Goal: Transaction & Acquisition: Purchase product/service

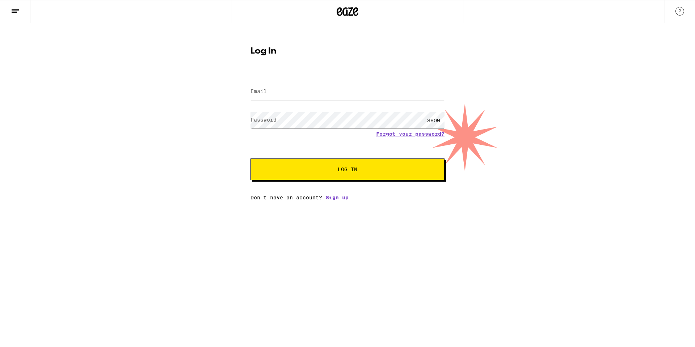
click at [288, 93] on input "Email" at bounding box center [348, 92] width 194 height 16
type input "[EMAIL_ADDRESS][DOMAIN_NAME]"
click at [251, 159] on button "Log In" at bounding box center [348, 170] width 194 height 22
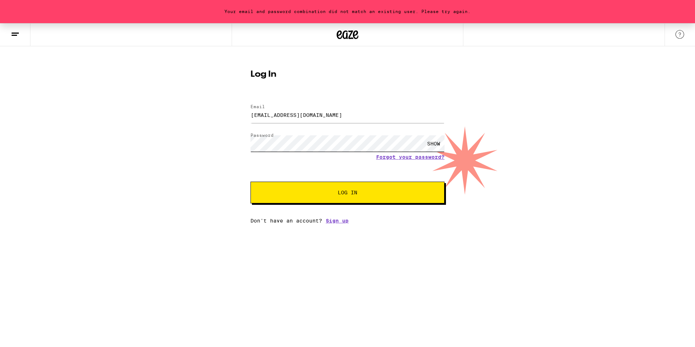
click at [251, 182] on button "Log In" at bounding box center [348, 193] width 194 height 22
click at [405, 159] on link "Forgot your password?" at bounding box center [410, 157] width 68 height 6
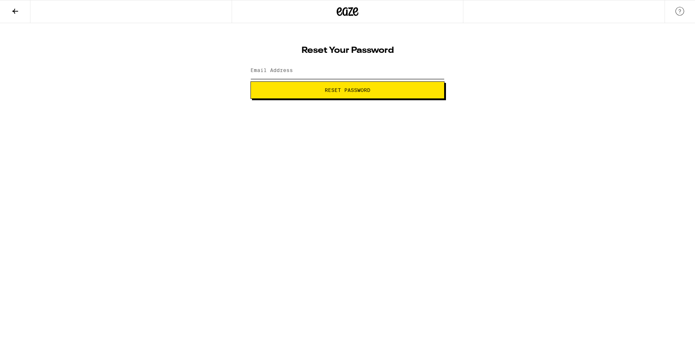
click at [369, 67] on input "Email Address" at bounding box center [348, 71] width 194 height 16
type input "[EMAIL_ADDRESS][DOMAIN_NAME]"
click at [340, 89] on span "Reset Password" at bounding box center [348, 90] width 46 height 5
click at [433, 68] on div "SHOW" at bounding box center [434, 71] width 22 height 16
click at [434, 69] on div "HIDE" at bounding box center [434, 71] width 22 height 16
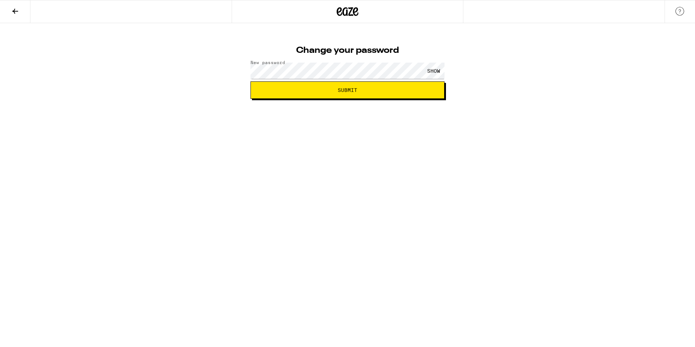
click at [392, 89] on span "Submit" at bounding box center [348, 90] width 182 height 5
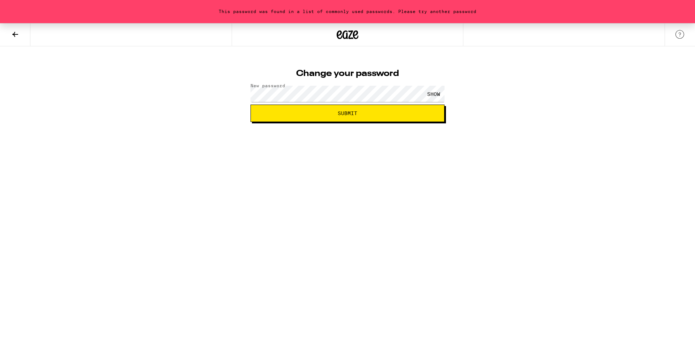
click at [360, 121] on button "Submit" at bounding box center [348, 113] width 194 height 17
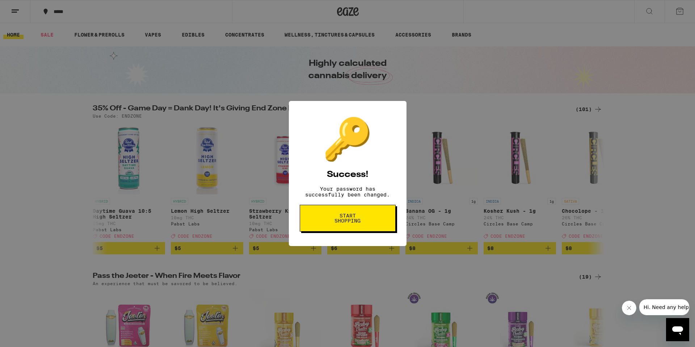
click at [357, 218] on span "Start shopping" at bounding box center [347, 218] width 37 height 10
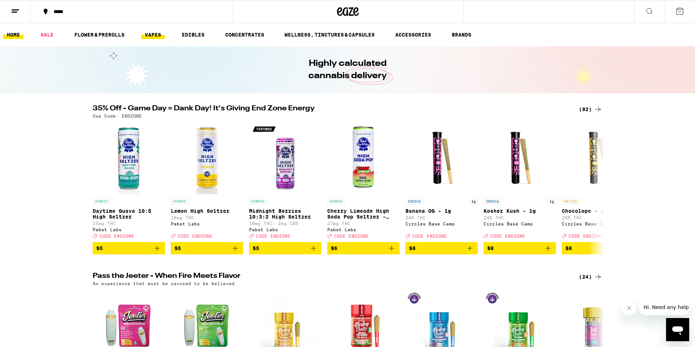
click at [148, 33] on link "VAPES" at bounding box center [153, 34] width 24 height 9
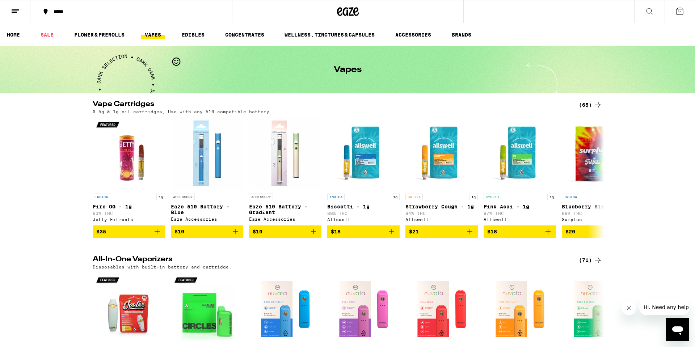
click at [595, 104] on icon at bounding box center [598, 105] width 9 height 9
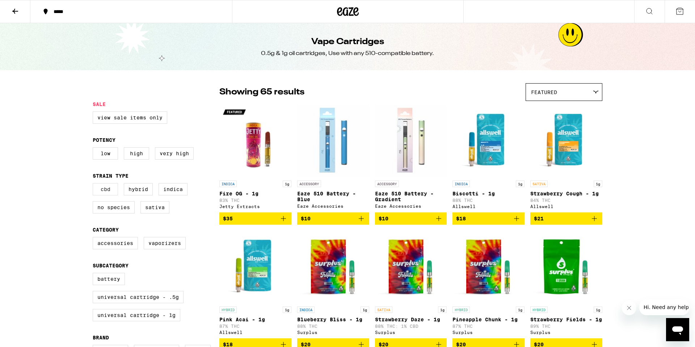
click at [109, 194] on label "CBD" at bounding box center [105, 189] width 25 height 12
click at [95, 185] on input "CBD" at bounding box center [94, 184] width 0 height 0
checkbox input "true"
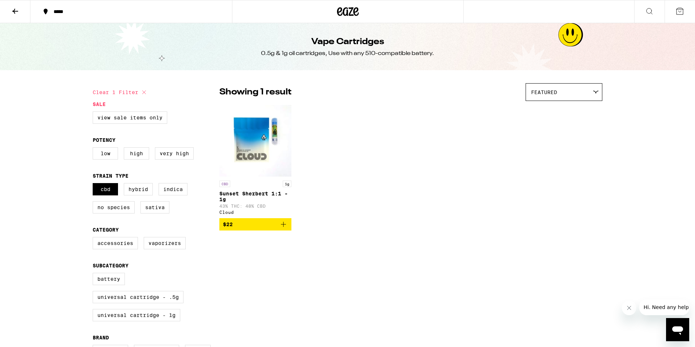
click at [285, 229] on icon "Add to bag" at bounding box center [283, 224] width 9 height 9
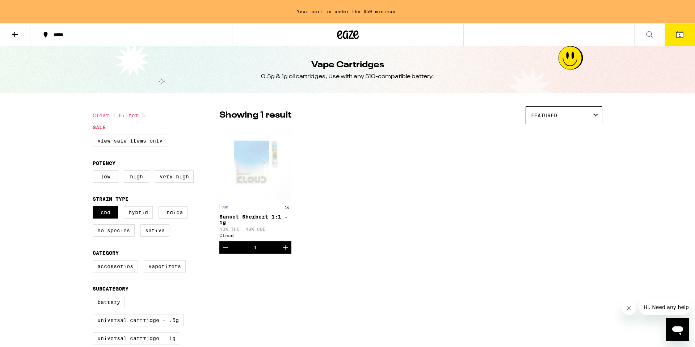
click at [286, 252] on icon "Increment" at bounding box center [285, 247] width 9 height 9
click at [166, 218] on label "Indica" at bounding box center [173, 212] width 29 height 12
click at [95, 208] on input "Indica" at bounding box center [94, 208] width 0 height 0
checkbox input "true"
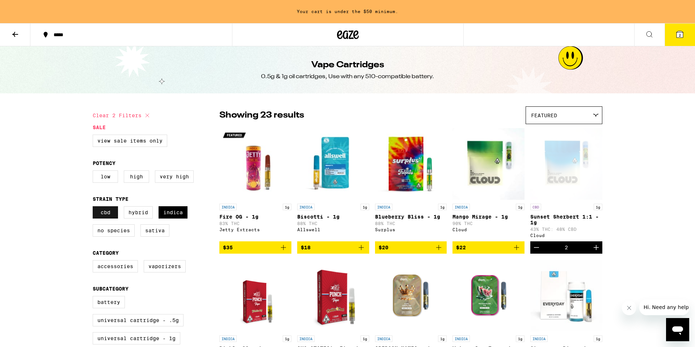
click at [108, 218] on label "CBD" at bounding box center [105, 212] width 25 height 12
click at [95, 208] on input "CBD" at bounding box center [94, 208] width 0 height 0
checkbox input "false"
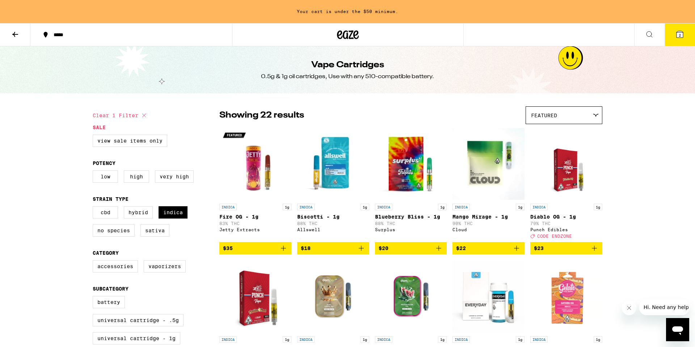
click at [580, 114] on div "Featured" at bounding box center [564, 115] width 76 height 17
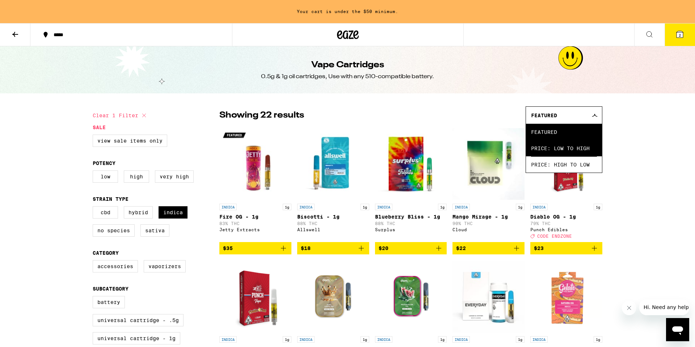
click at [580, 146] on span "Price: Low to High" at bounding box center [564, 148] width 66 height 16
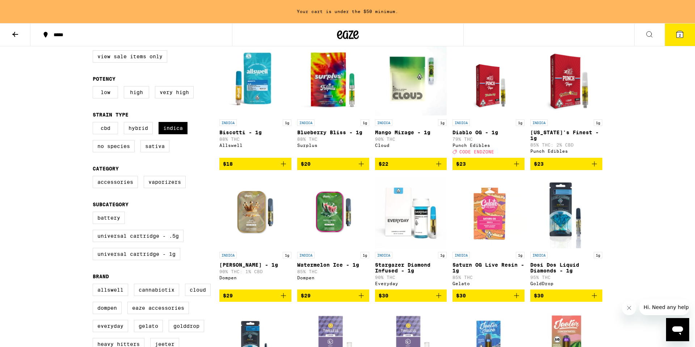
scroll to position [78, 0]
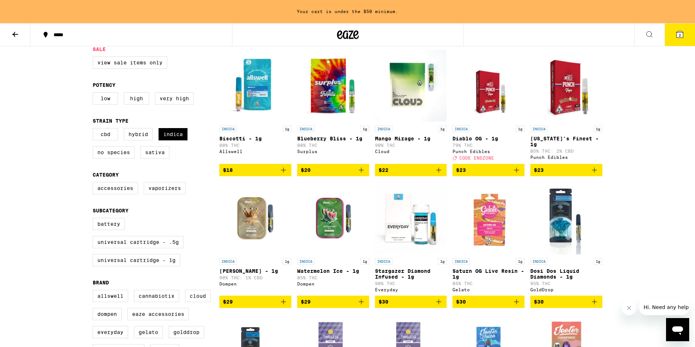
click at [441, 175] on icon "Add to bag" at bounding box center [439, 170] width 9 height 9
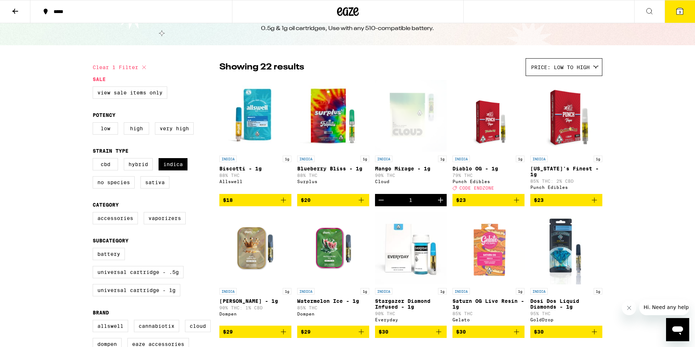
scroll to position [0, 0]
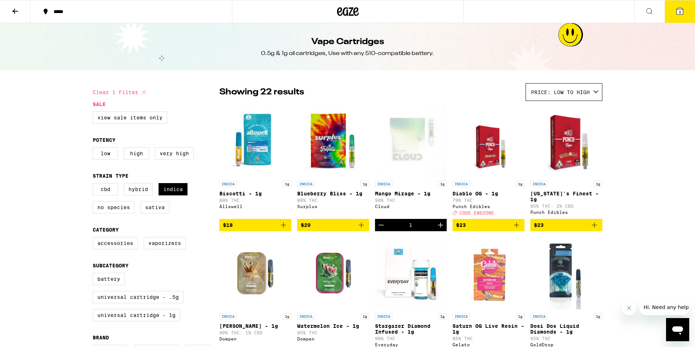
click at [683, 17] on button "3" at bounding box center [680, 11] width 30 height 22
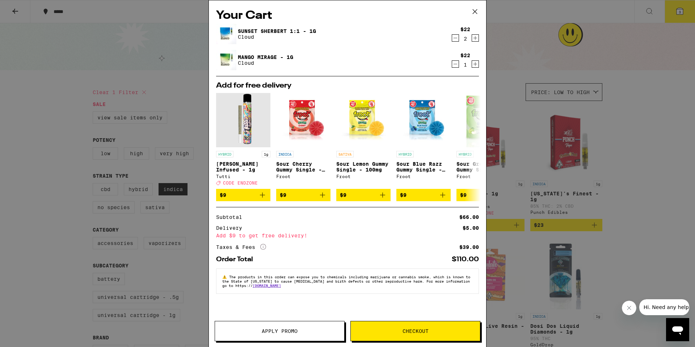
click at [307, 333] on span "Apply Promo" at bounding box center [279, 331] width 129 height 5
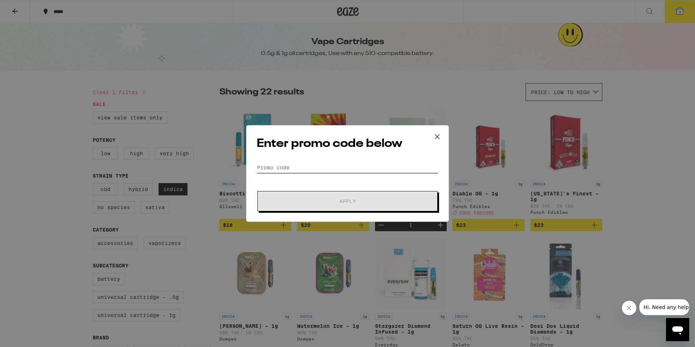
click at [338, 165] on input "Promo Code" at bounding box center [348, 167] width 182 height 11
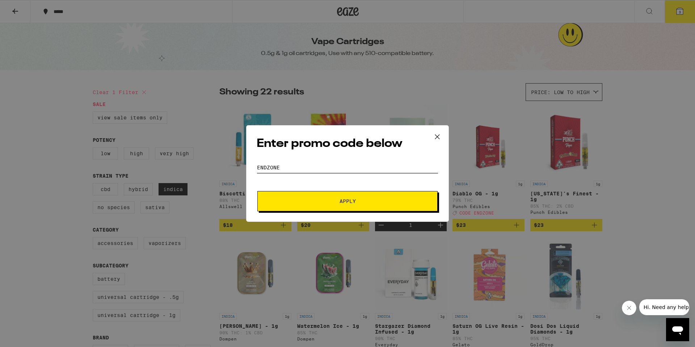
type input "ENDZONE"
click at [352, 196] on button "Apply" at bounding box center [348, 201] width 180 height 20
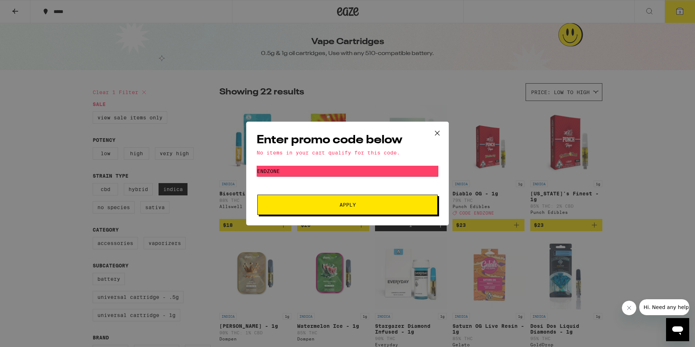
drag, startPoint x: 441, startPoint y: 132, endPoint x: 443, endPoint y: 137, distance: 5.3
click at [443, 137] on icon at bounding box center [437, 133] width 11 height 11
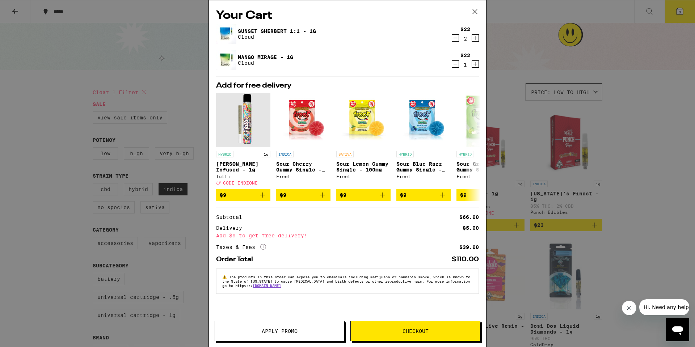
click at [456, 63] on icon "Decrement" at bounding box center [455, 64] width 7 height 9
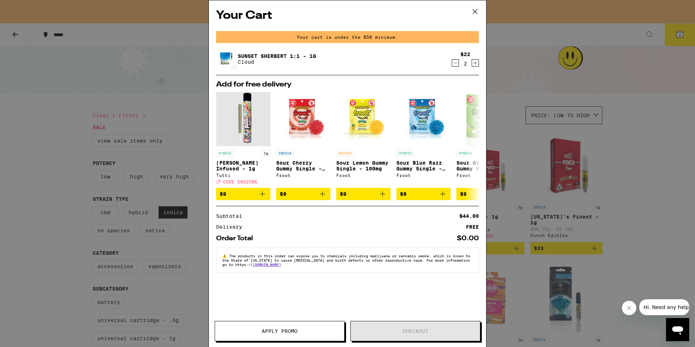
click at [476, 10] on icon at bounding box center [475, 11] width 11 height 11
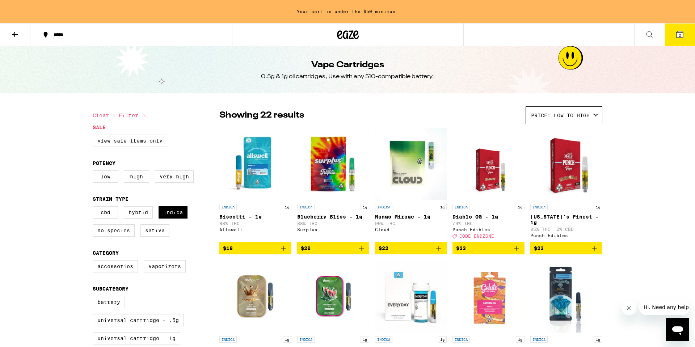
click at [133, 139] on label "View Sale Items Only" at bounding box center [130, 141] width 75 height 12
click at [95, 136] on input "View Sale Items Only" at bounding box center [94, 136] width 0 height 0
checkbox input "true"
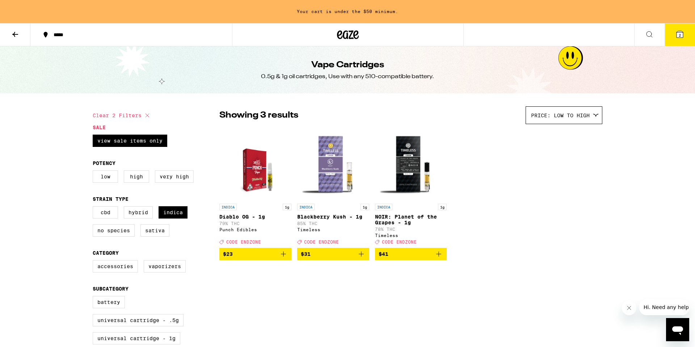
click at [285, 259] on icon "Add to bag" at bounding box center [283, 254] width 9 height 9
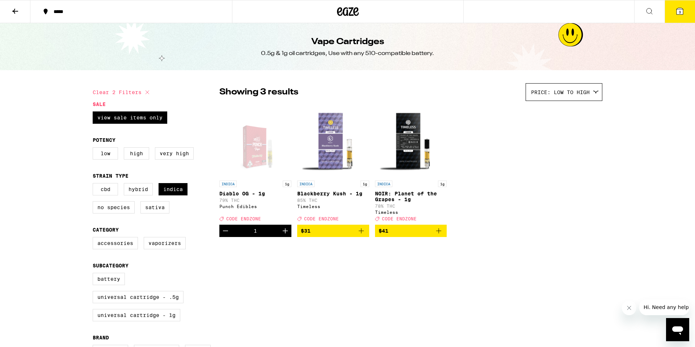
click at [680, 13] on span "3" at bounding box center [680, 12] width 2 height 4
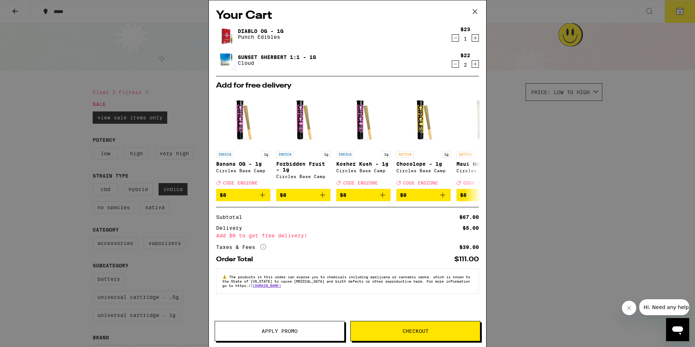
click at [286, 325] on button "Apply Promo" at bounding box center [280, 331] width 130 height 20
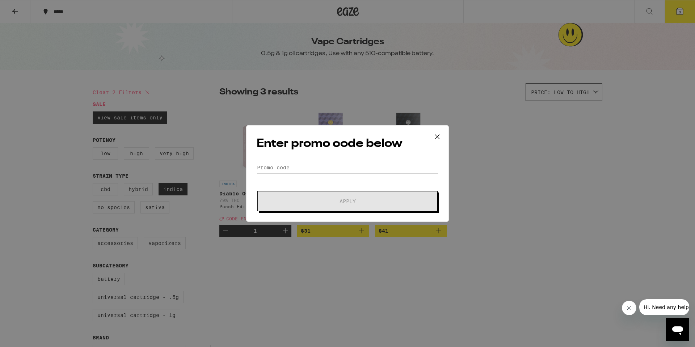
click at [318, 168] on input "Promo Code" at bounding box center [348, 167] width 182 height 11
type input "F"
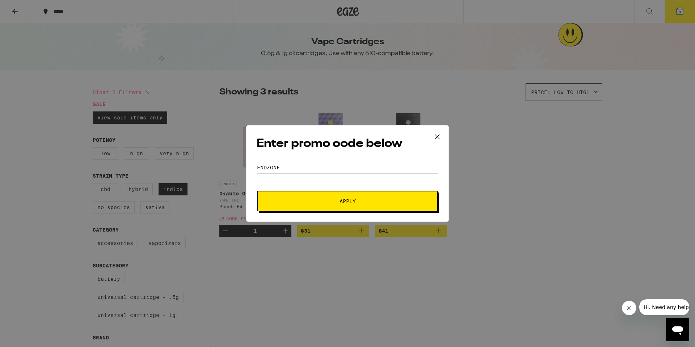
type input "ENDZONE"
click at [317, 202] on span "Apply" at bounding box center [348, 201] width 130 height 5
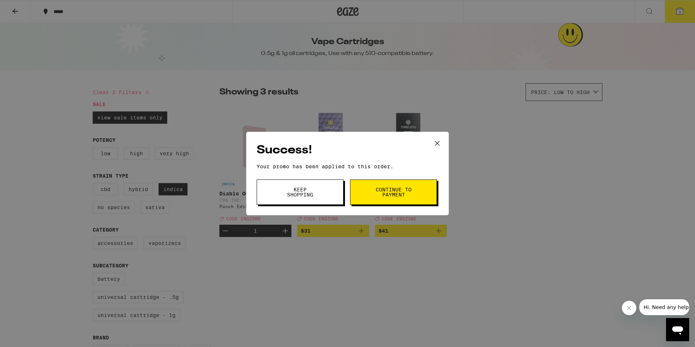
click at [379, 196] on span "Continue to payment" at bounding box center [393, 192] width 37 height 10
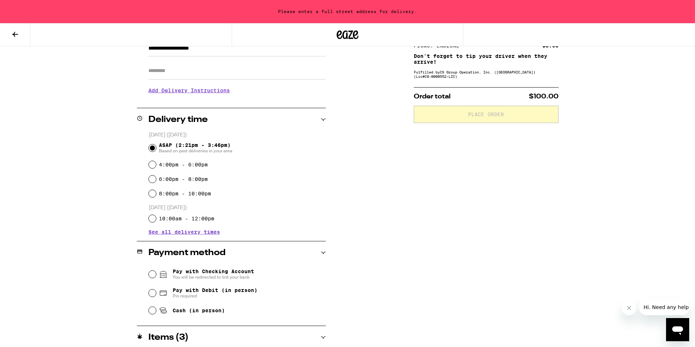
scroll to position [117, 0]
click at [155, 312] on input "Cash (in person)" at bounding box center [152, 309] width 7 height 7
radio input "true"
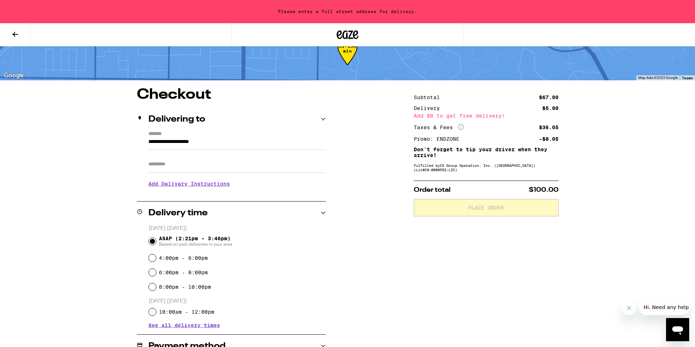
scroll to position [2, 0]
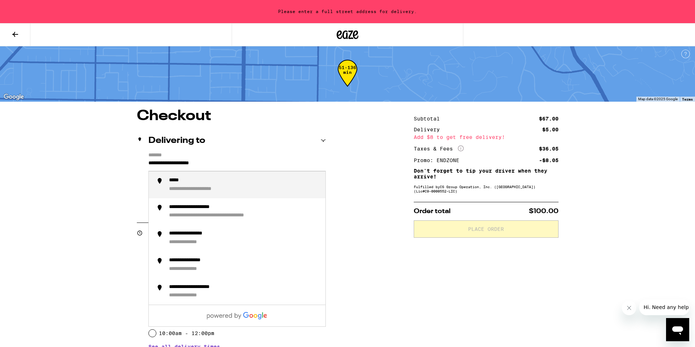
drag, startPoint x: 227, startPoint y: 163, endPoint x: 126, endPoint y: 166, distance: 100.4
click at [126, 166] on div "**********" at bounding box center [348, 313] width 522 height 408
click at [184, 187] on div "**********" at bounding box center [244, 184] width 151 height 15
type input "**********"
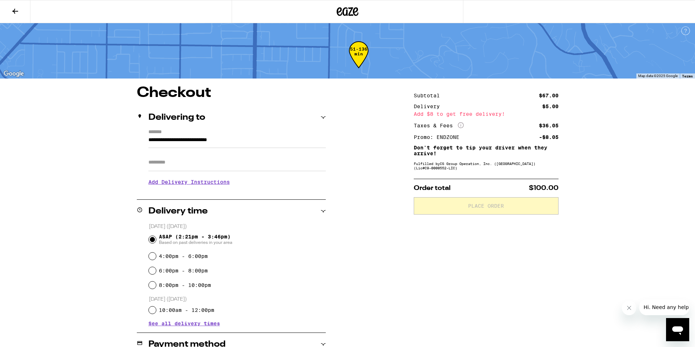
scroll to position [0, 0]
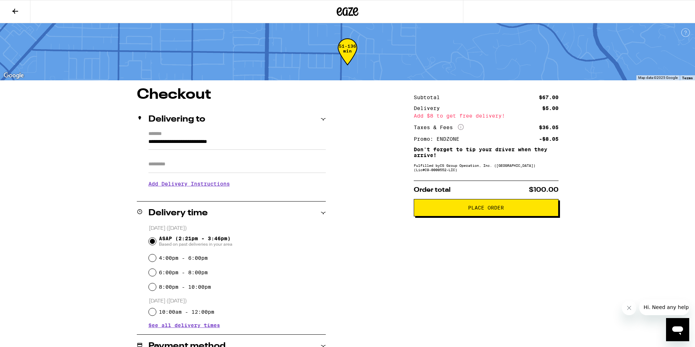
click at [354, 12] on icon at bounding box center [355, 11] width 5 height 9
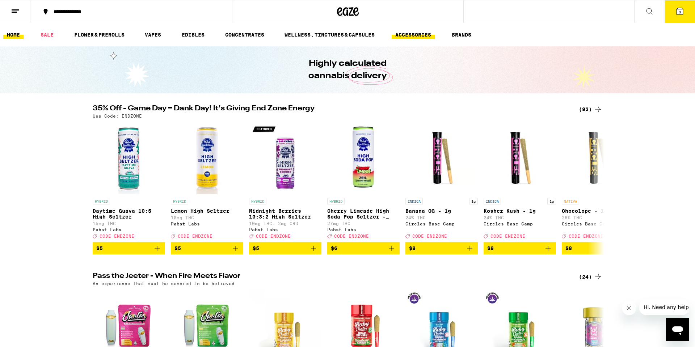
click at [414, 37] on link "ACCESSORIES" at bounding box center [413, 34] width 43 height 9
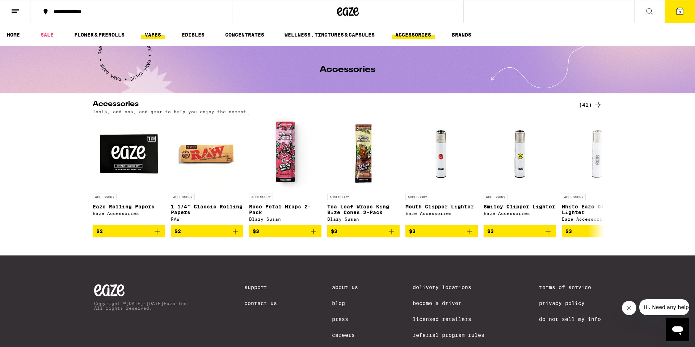
click at [156, 34] on link "VAPES" at bounding box center [153, 34] width 24 height 9
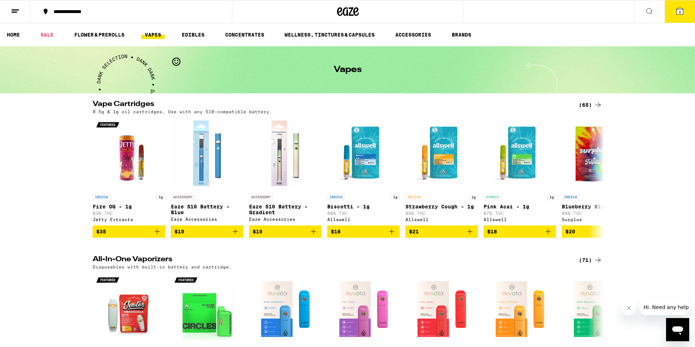
click at [586, 102] on div "(65)" at bounding box center [591, 105] width 24 height 9
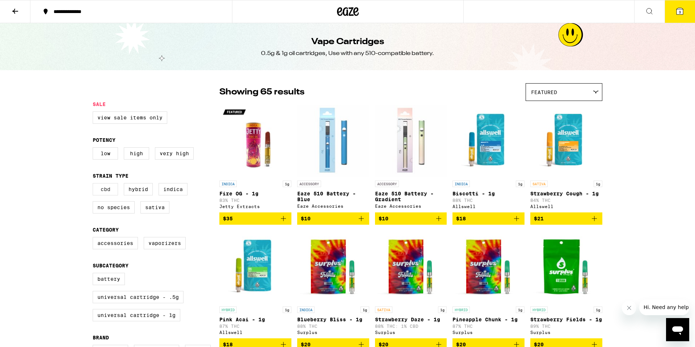
click at [106, 191] on label "CBD" at bounding box center [105, 189] width 25 height 12
click at [95, 185] on input "CBD" at bounding box center [94, 184] width 0 height 0
checkbox input "true"
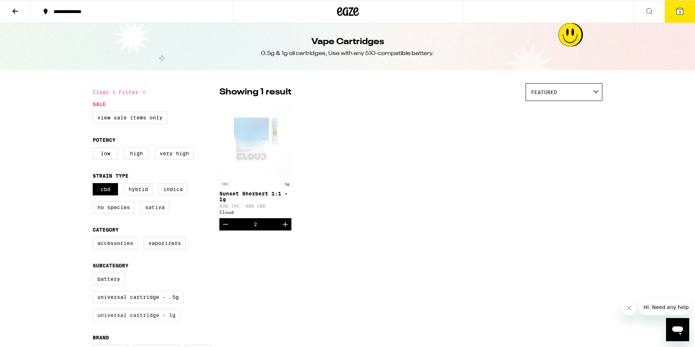
click at [147, 322] on label "Universal Cartridge - 1g" at bounding box center [137, 315] width 88 height 12
click at [95, 275] on input "Universal Cartridge - 1g" at bounding box center [94, 274] width 0 height 0
checkbox input "true"
click at [112, 195] on label "CBD" at bounding box center [105, 189] width 25 height 12
click at [95, 185] on input "CBD" at bounding box center [94, 184] width 0 height 0
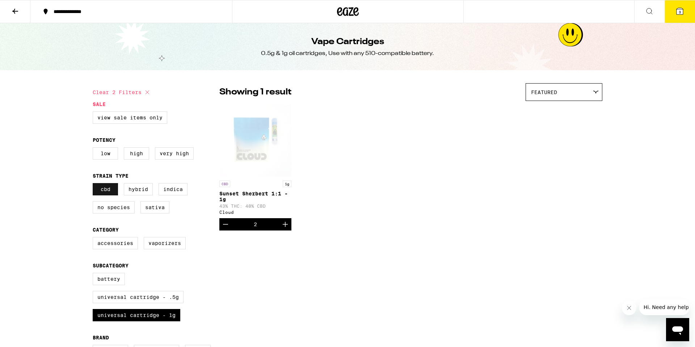
checkbox input "false"
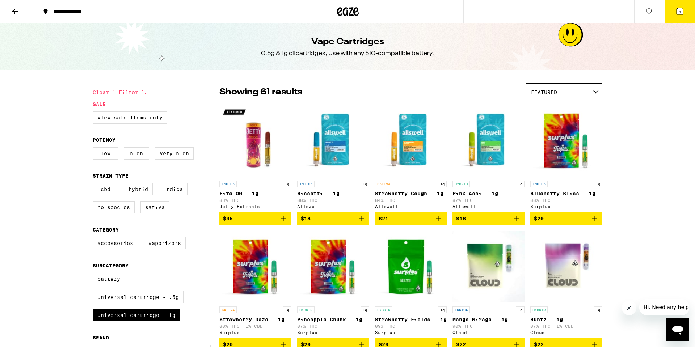
click at [679, 14] on icon at bounding box center [680, 11] width 9 height 9
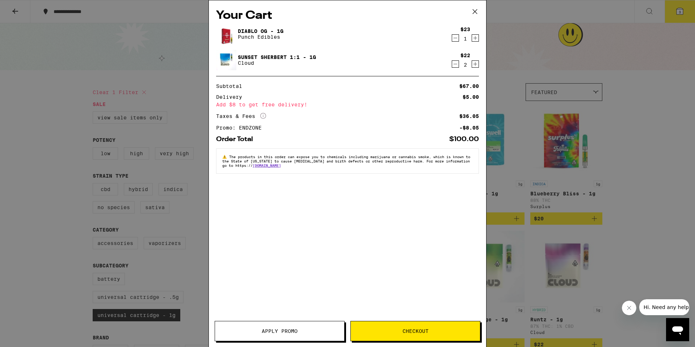
click at [455, 39] on icon "Decrement" at bounding box center [455, 38] width 7 height 9
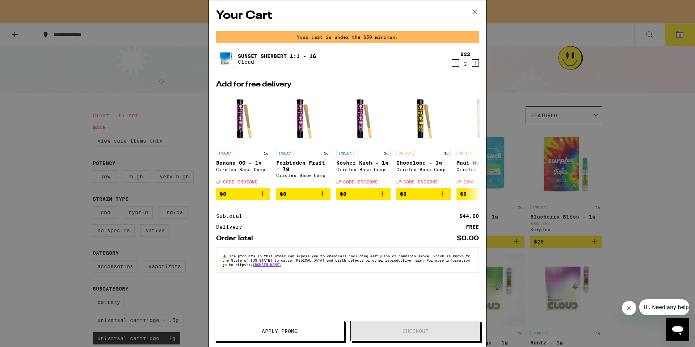
click at [476, 15] on icon at bounding box center [475, 11] width 11 height 11
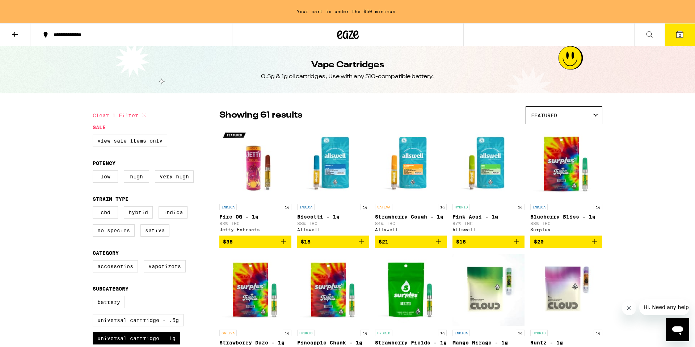
click at [554, 114] on span "Featured" at bounding box center [544, 116] width 26 height 6
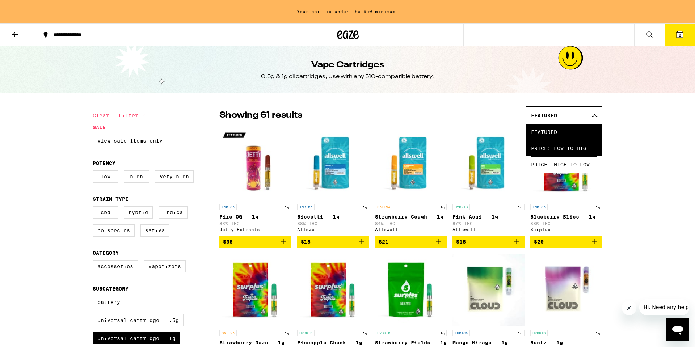
click at [559, 145] on span "Price: Low to High" at bounding box center [564, 148] width 66 height 16
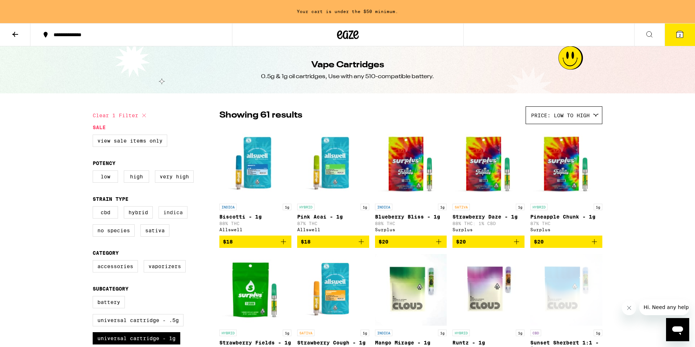
click at [179, 217] on label "Indica" at bounding box center [173, 212] width 29 height 12
click at [95, 208] on input "Indica" at bounding box center [94, 208] width 0 height 0
checkbox input "true"
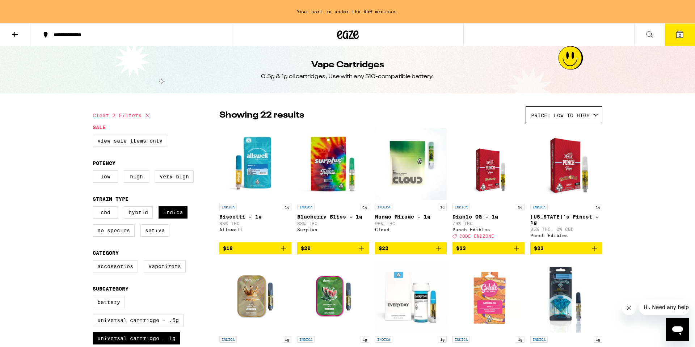
click at [281, 252] on icon "Add to bag" at bounding box center [283, 248] width 9 height 9
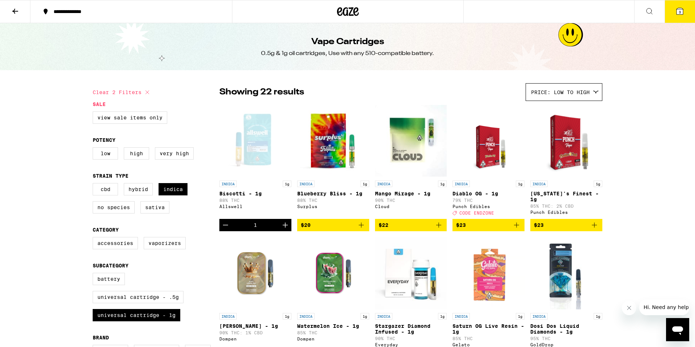
click at [680, 15] on icon at bounding box center [680, 11] width 9 height 9
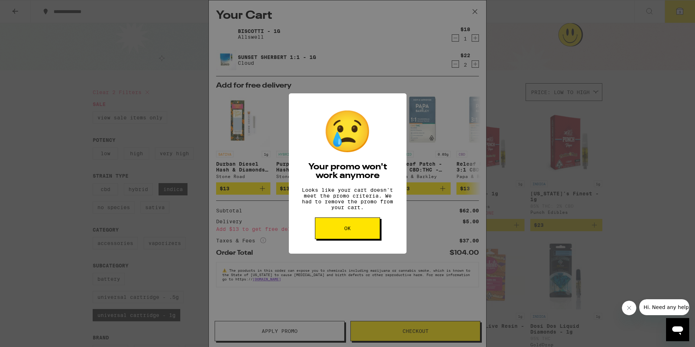
click at [355, 239] on button "OK" at bounding box center [347, 229] width 65 height 22
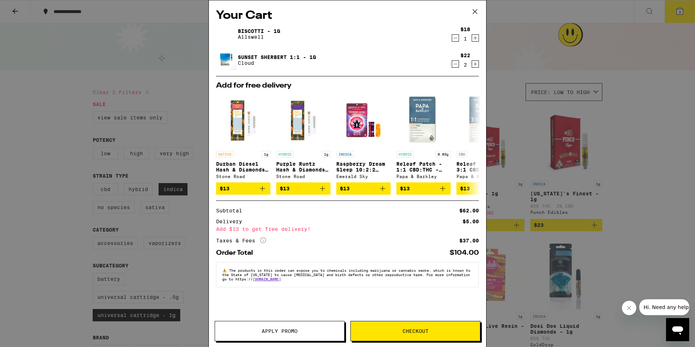
click at [457, 38] on icon "Decrement" at bounding box center [456, 38] width 4 height 0
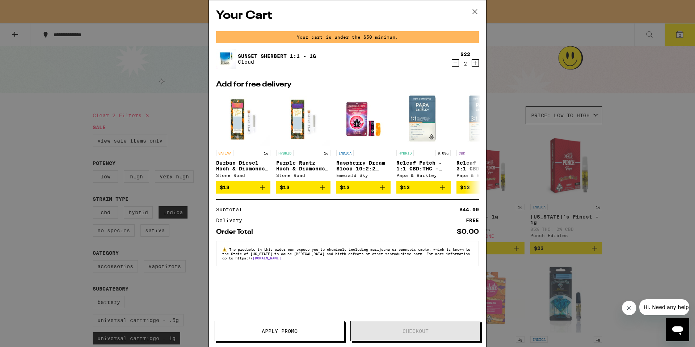
click at [473, 12] on icon at bounding box center [475, 11] width 11 height 11
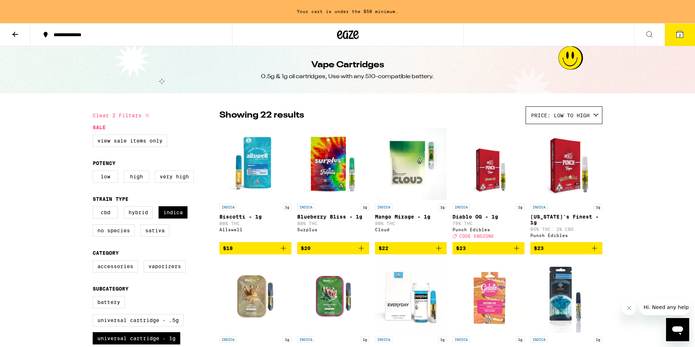
click at [351, 35] on icon at bounding box center [348, 34] width 22 height 13
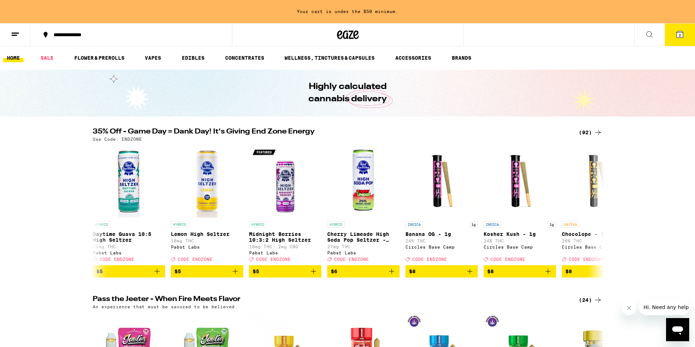
click at [19, 36] on icon at bounding box center [15, 34] width 9 height 9
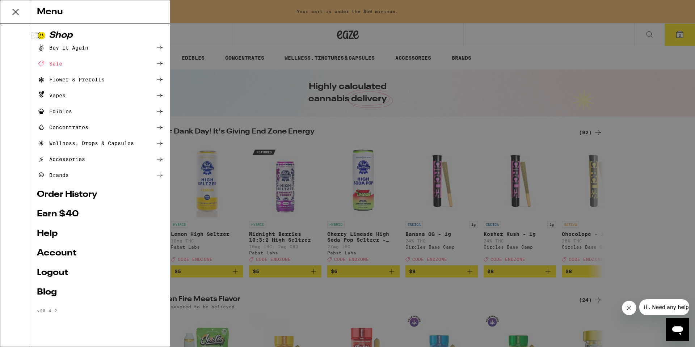
click at [55, 252] on link "Account" at bounding box center [100, 253] width 127 height 9
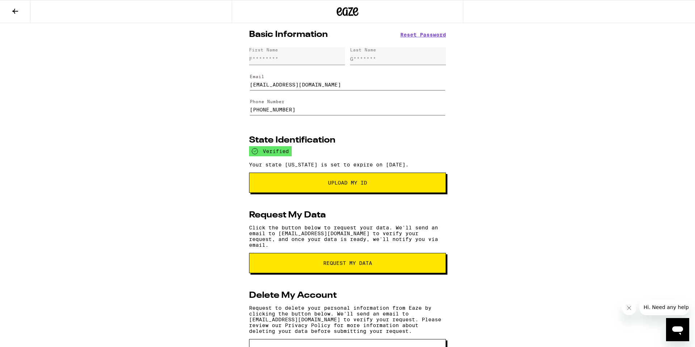
click at [25, 7] on button at bounding box center [15, 11] width 30 height 23
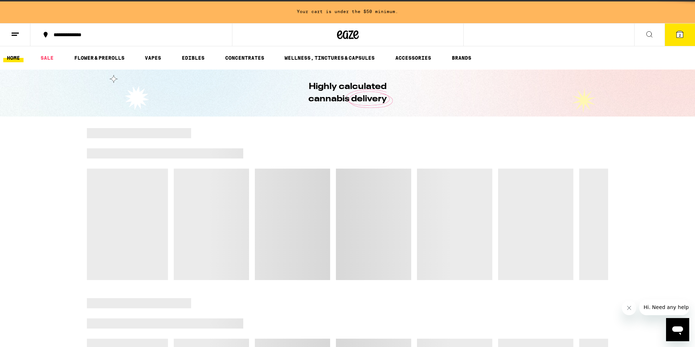
click at [14, 37] on icon at bounding box center [15, 34] width 9 height 9
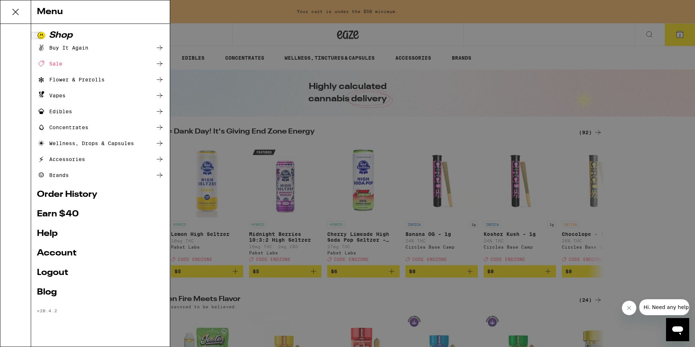
click at [80, 193] on link "Order History" at bounding box center [100, 195] width 127 height 9
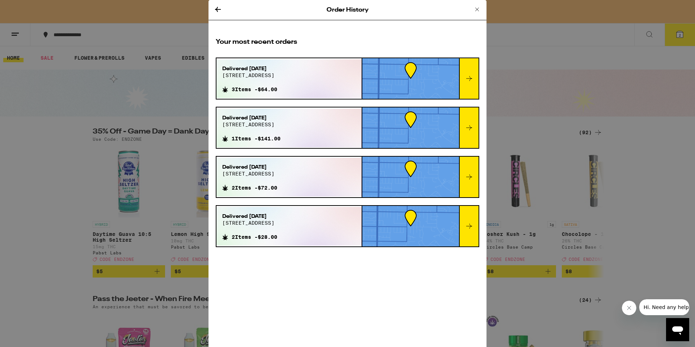
click at [468, 80] on icon at bounding box center [469, 78] width 9 height 9
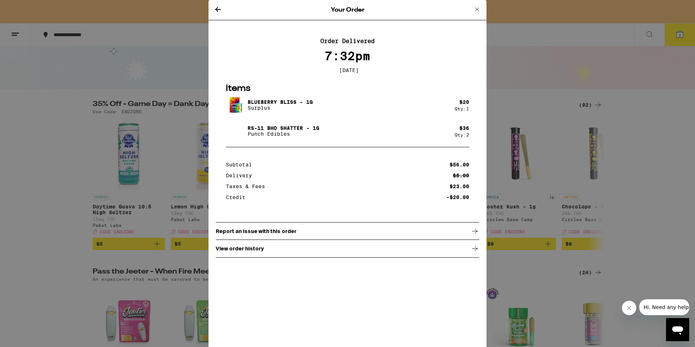
scroll to position [39, 0]
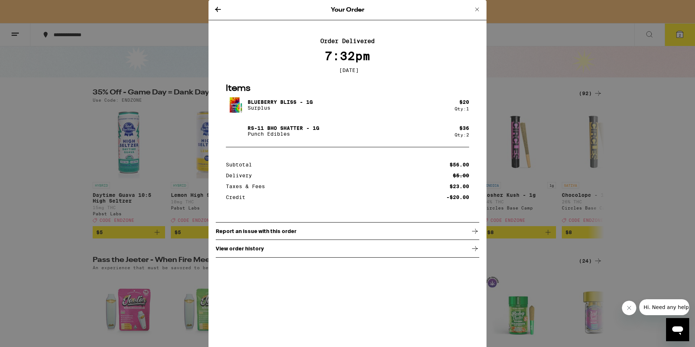
click at [472, 250] on icon at bounding box center [475, 248] width 9 height 9
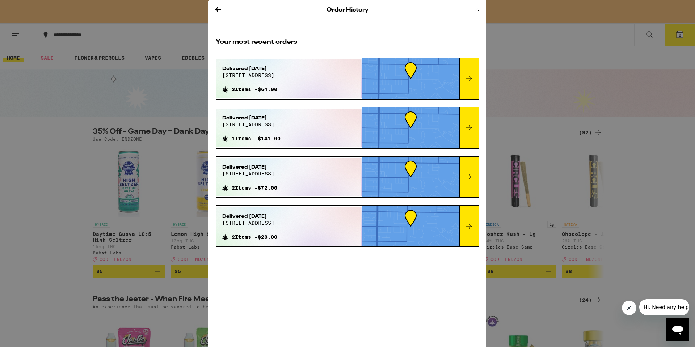
click at [347, 130] on div "Delivered Jan 10, 2024 945 s shasta st 1 Items - $141.00" at bounding box center [289, 128] width 145 height 39
click at [465, 128] on icon at bounding box center [469, 128] width 9 height 9
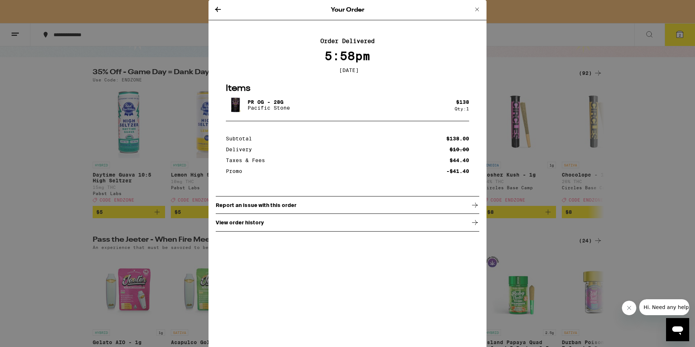
scroll to position [65, 0]
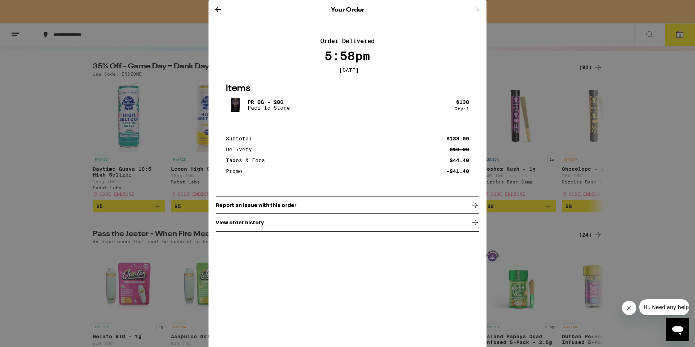
click at [475, 11] on icon at bounding box center [477, 9] width 9 height 9
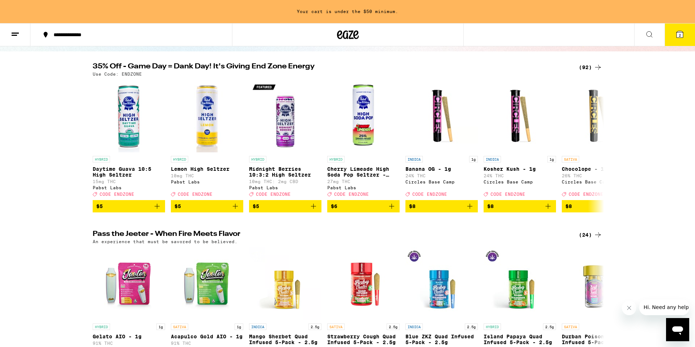
click at [21, 40] on button at bounding box center [15, 35] width 30 height 23
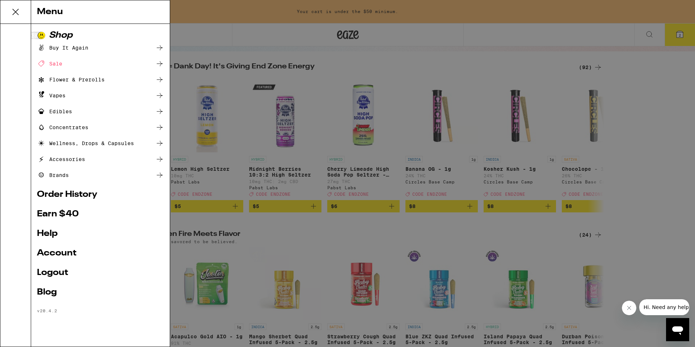
click at [79, 46] on div "Buy It Again" at bounding box center [62, 47] width 51 height 9
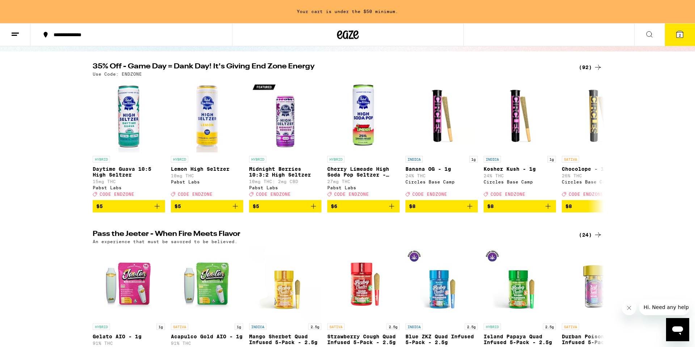
click at [17, 36] on icon at bounding box center [15, 34] width 9 height 9
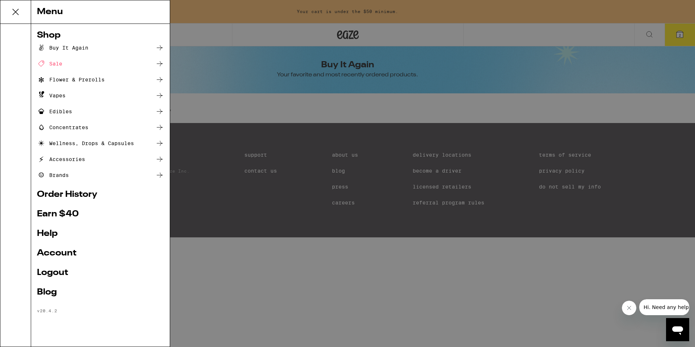
click at [160, 50] on icon at bounding box center [159, 47] width 9 height 9
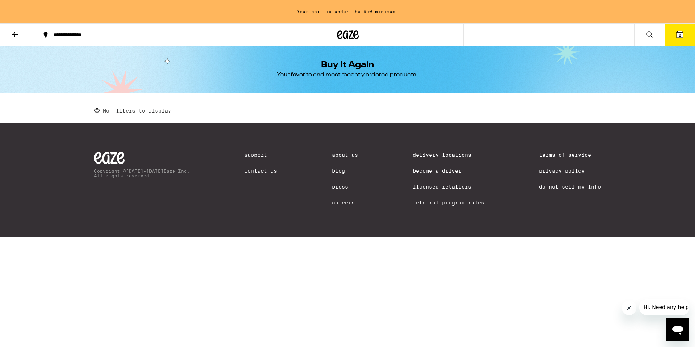
click at [23, 36] on button at bounding box center [15, 35] width 30 height 23
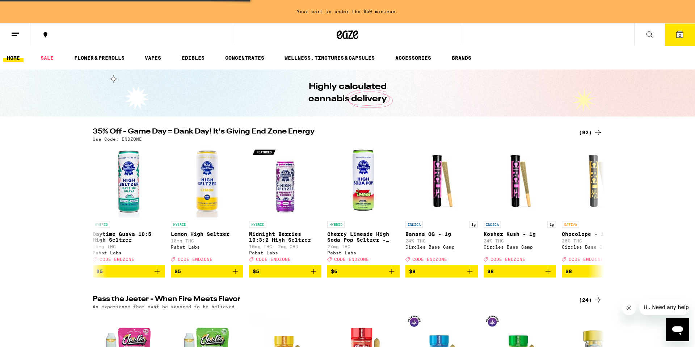
click at [13, 35] on line at bounding box center [14, 35] width 5 height 0
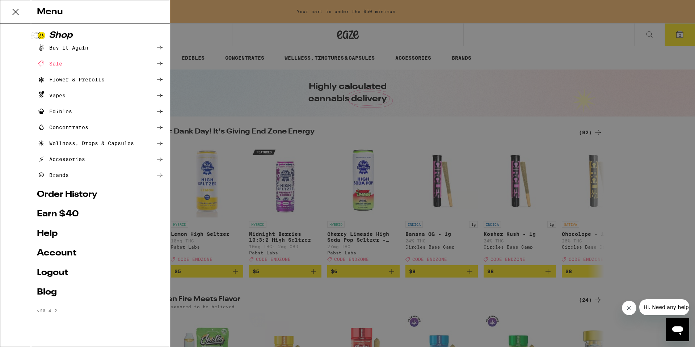
click at [56, 66] on div "Sale" at bounding box center [49, 63] width 25 height 9
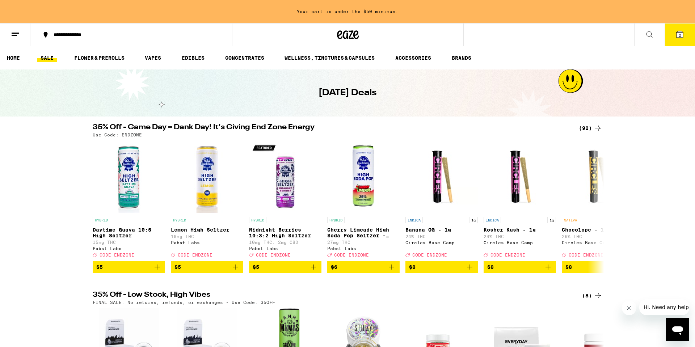
click at [597, 128] on icon at bounding box center [598, 128] width 9 height 9
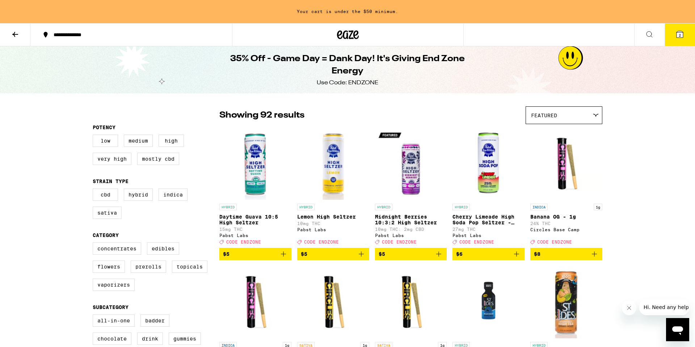
click at [596, 114] on icon at bounding box center [596, 115] width 6 height 3
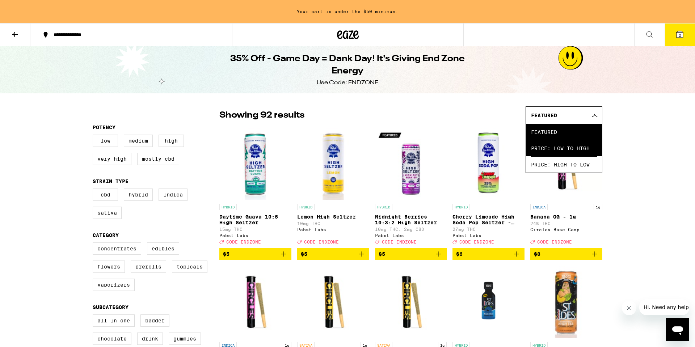
click at [580, 145] on span "Price: Low to High" at bounding box center [564, 148] width 66 height 16
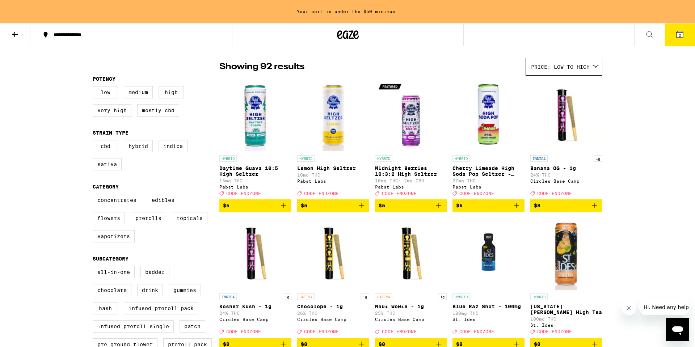
scroll to position [52, 0]
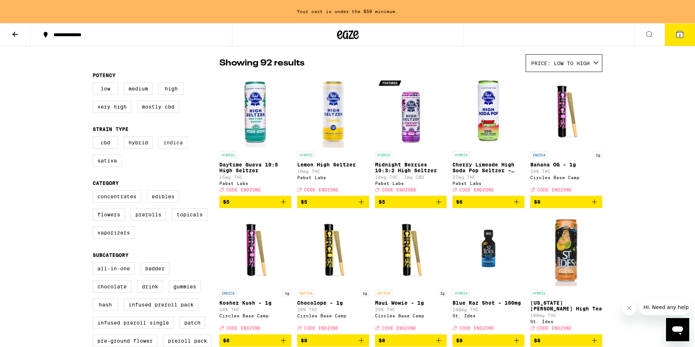
click at [182, 149] on label "Indica" at bounding box center [173, 143] width 29 height 12
click at [95, 138] on input "Indica" at bounding box center [94, 138] width 0 height 0
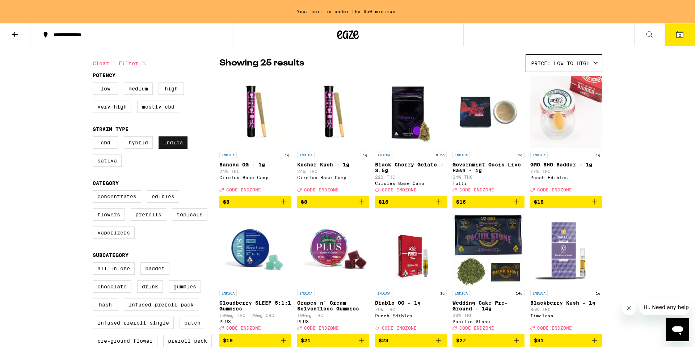
click at [182, 149] on label "Indica" at bounding box center [173, 143] width 29 height 12
click at [95, 138] on input "Indica" at bounding box center [94, 138] width 0 height 0
checkbox input "false"
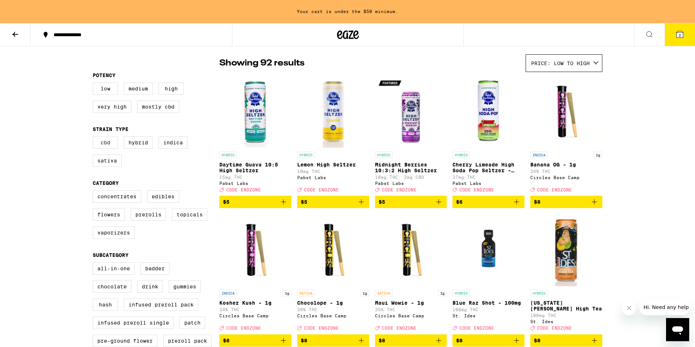
click at [112, 146] on label "CBD" at bounding box center [105, 143] width 25 height 12
click at [95, 138] on input "CBD" at bounding box center [94, 138] width 0 height 0
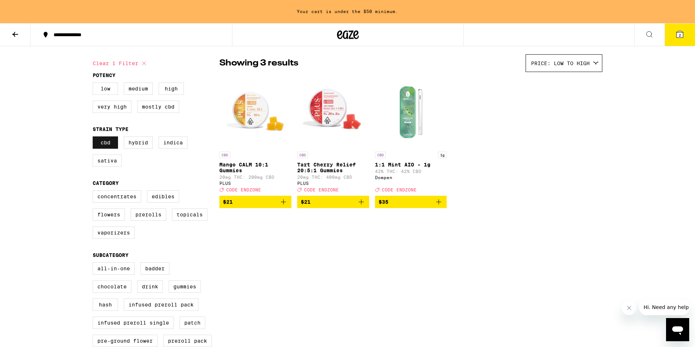
click at [112, 146] on label "CBD" at bounding box center [105, 143] width 25 height 12
click at [95, 138] on input "CBD" at bounding box center [94, 138] width 0 height 0
checkbox input "false"
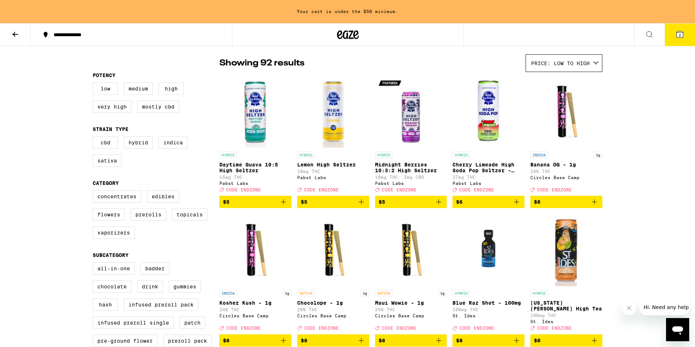
click at [517, 206] on icon "Add to bag" at bounding box center [517, 202] width 9 height 9
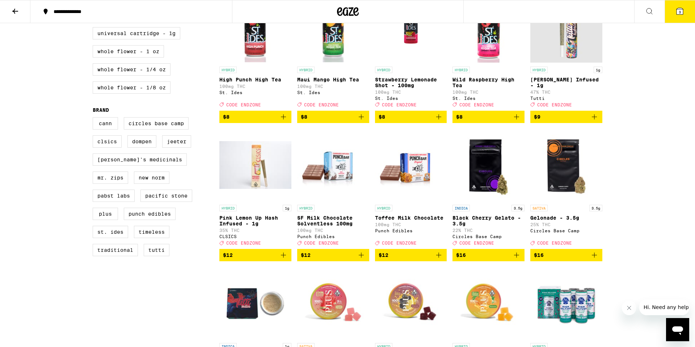
scroll to position [378, 0]
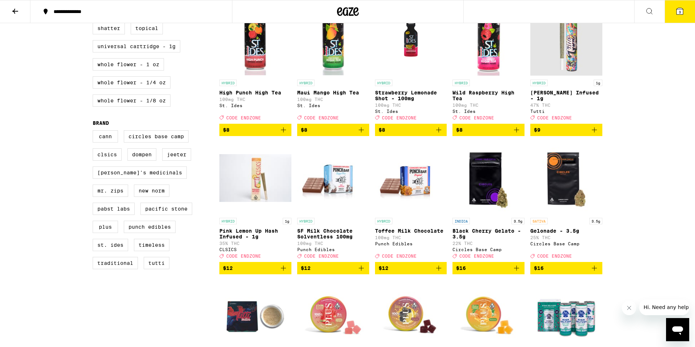
click at [518, 273] on icon "Add to bag" at bounding box center [517, 268] width 9 height 9
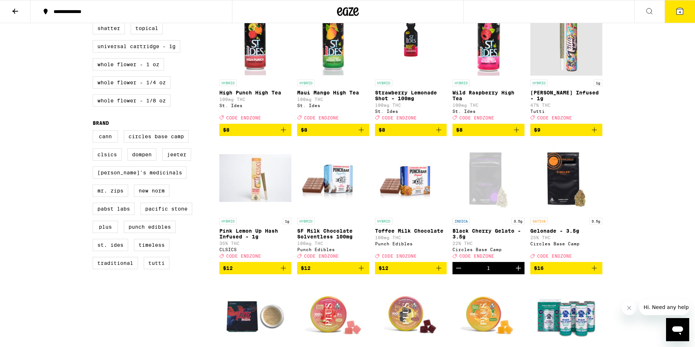
click at [518, 273] on icon "Increment" at bounding box center [518, 268] width 9 height 9
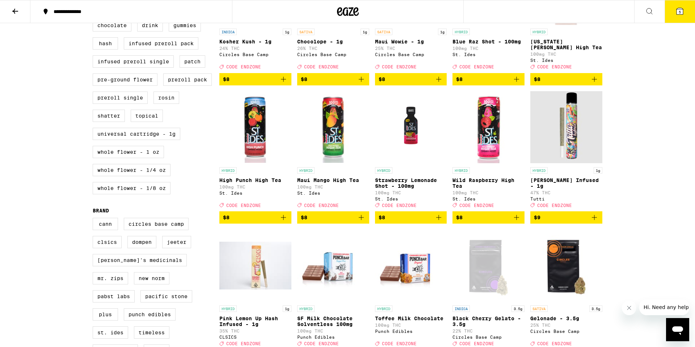
scroll to position [287, 0]
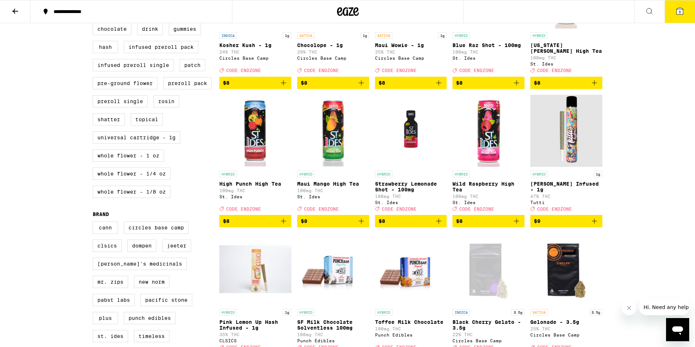
click at [680, 12] on span "5" at bounding box center [680, 12] width 2 height 4
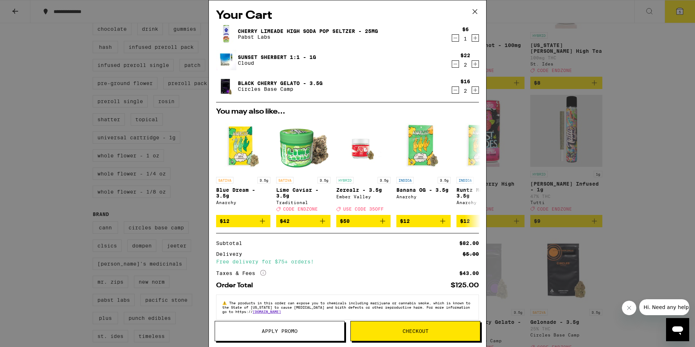
click at [308, 334] on button "Apply Promo" at bounding box center [280, 331] width 130 height 20
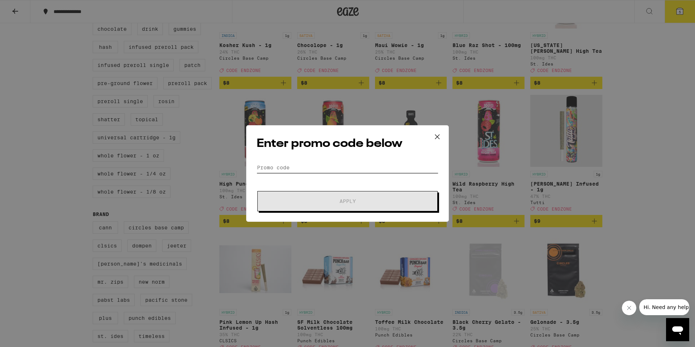
click at [336, 165] on input "Promo Code" at bounding box center [348, 167] width 182 height 11
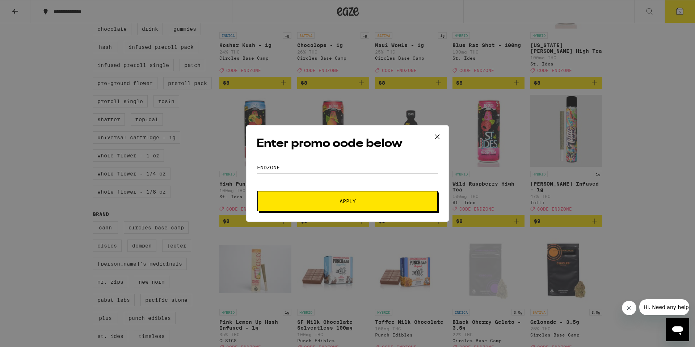
type input "ENDZONE"
click at [326, 195] on button "Apply" at bounding box center [348, 201] width 180 height 20
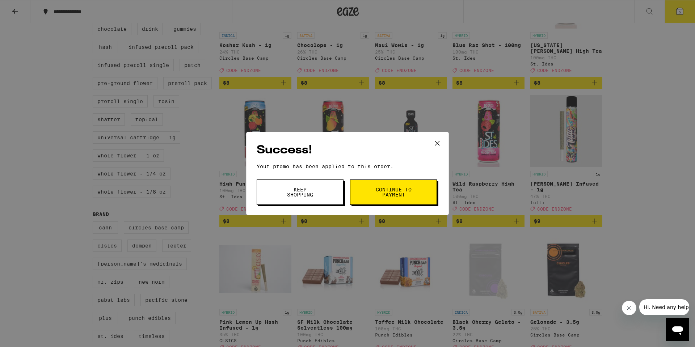
click at [372, 199] on button "Continue to payment" at bounding box center [393, 192] width 87 height 25
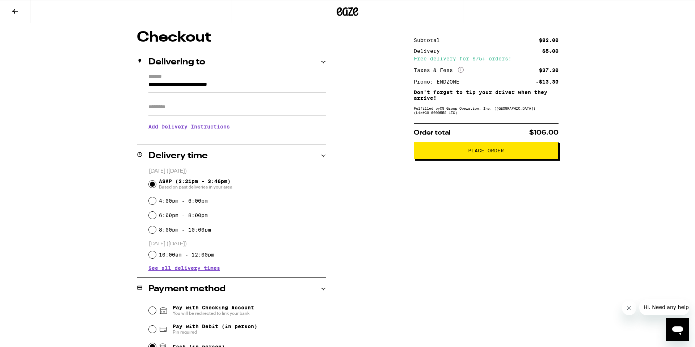
scroll to position [57, 0]
click at [459, 156] on button "Place Order" at bounding box center [486, 150] width 145 height 17
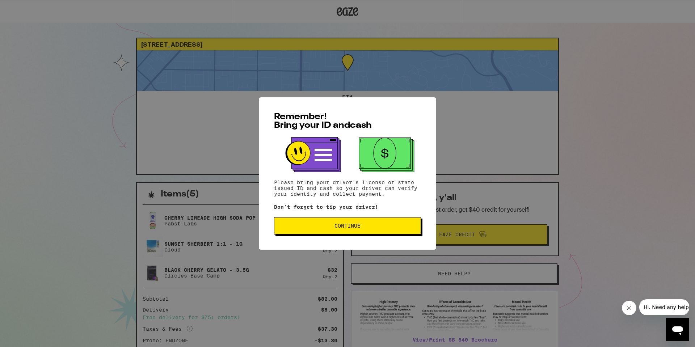
click at [369, 226] on span "Continue" at bounding box center [347, 225] width 135 height 5
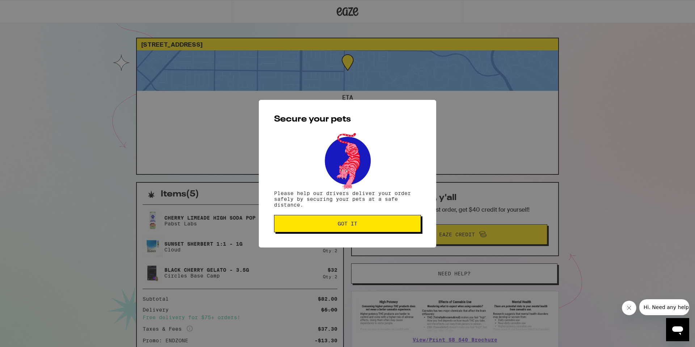
click at [354, 223] on span "Got it" at bounding box center [348, 223] width 20 height 5
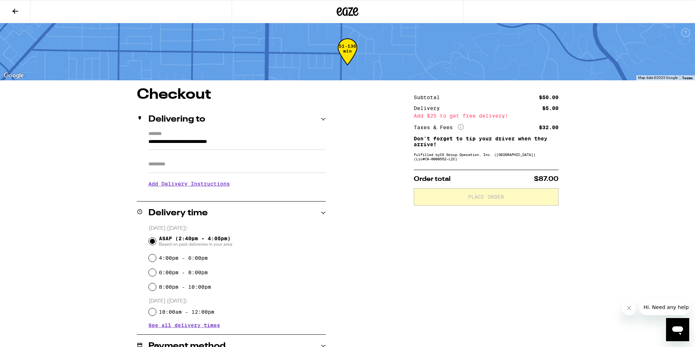
click at [60, 215] on div "**********" at bounding box center [347, 248] width 695 height 496
click at [339, 13] on icon at bounding box center [348, 11] width 22 height 13
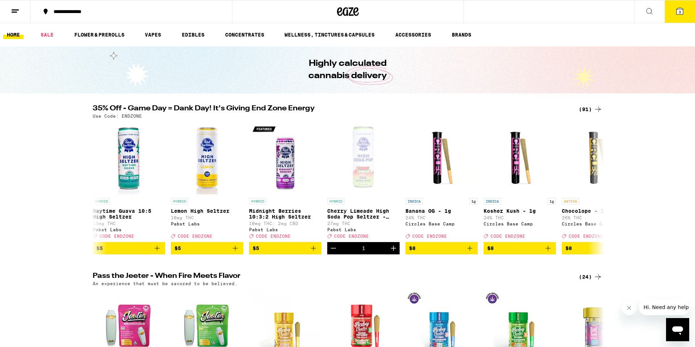
click at [678, 17] on button "3" at bounding box center [680, 11] width 30 height 22
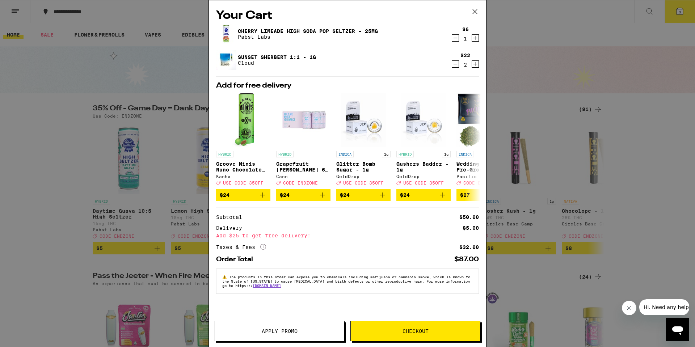
click at [475, 15] on icon at bounding box center [475, 11] width 11 height 11
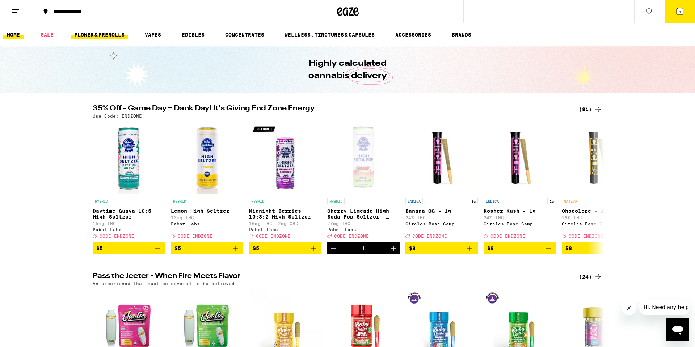
click at [116, 34] on link "FLOWER & PREROLLS" at bounding box center [100, 34] width 58 height 9
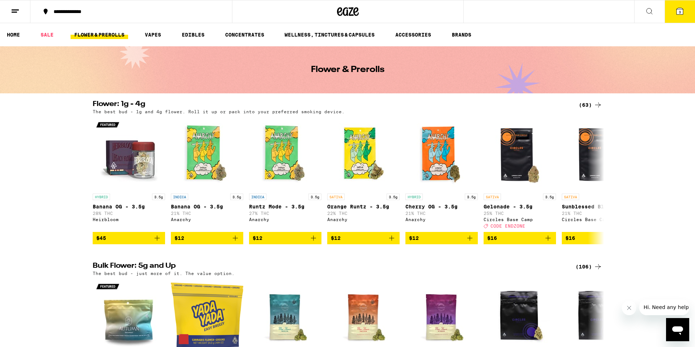
click at [600, 104] on icon at bounding box center [598, 105] width 6 height 5
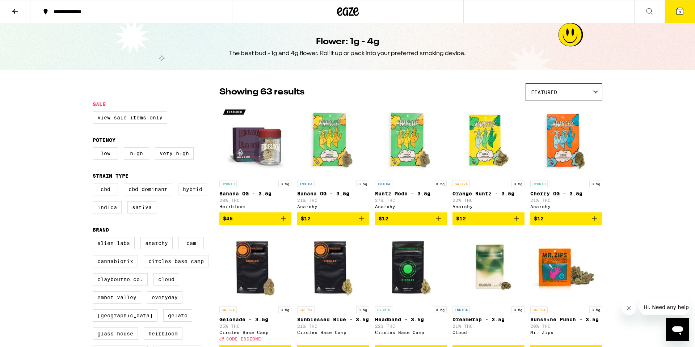
click at [116, 213] on label "Indica" at bounding box center [107, 207] width 29 height 12
click at [95, 185] on input "Indica" at bounding box center [94, 184] width 0 height 0
checkbox input "true"
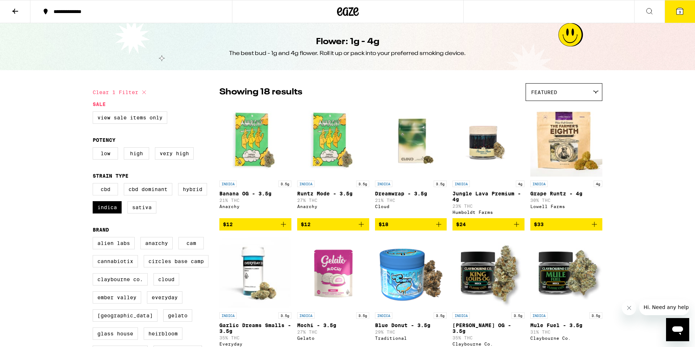
click at [583, 100] on div "Featured" at bounding box center [564, 92] width 76 height 17
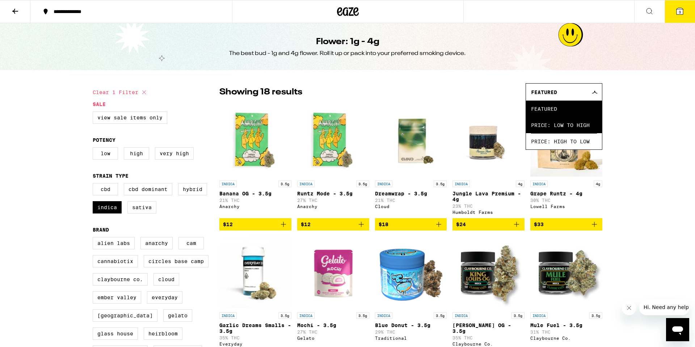
click at [569, 125] on span "Price: Low to High" at bounding box center [564, 125] width 66 height 16
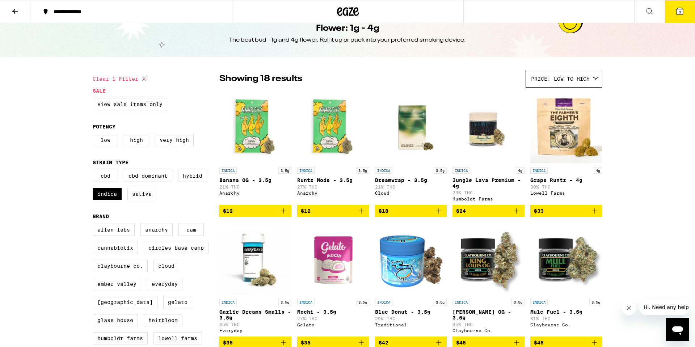
scroll to position [13, 0]
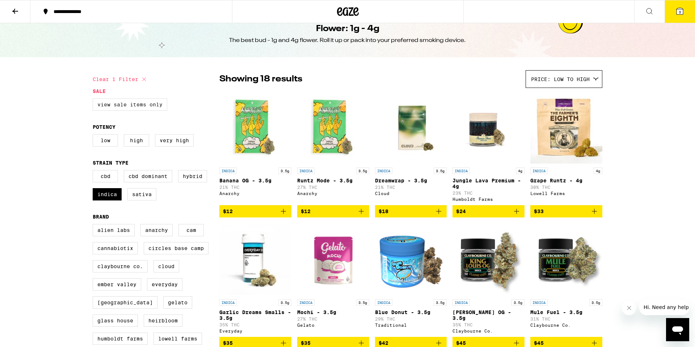
click at [150, 106] on label "View Sale Items Only" at bounding box center [130, 105] width 75 height 12
click at [95, 100] on input "View Sale Items Only" at bounding box center [94, 100] width 0 height 0
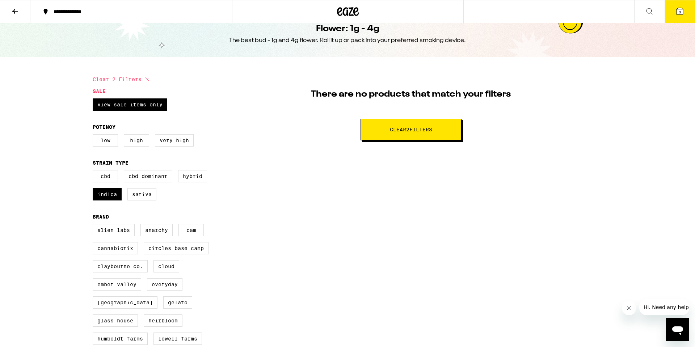
click at [399, 137] on button "Clear 2 filter s" at bounding box center [411, 130] width 101 height 22
checkbox input "false"
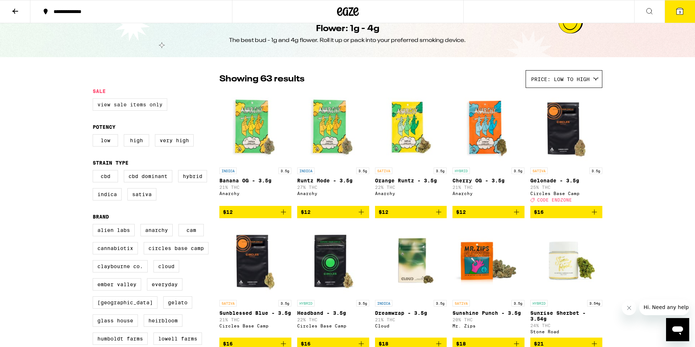
click at [151, 104] on label "View Sale Items Only" at bounding box center [130, 105] width 75 height 12
click at [95, 100] on input "View Sale Items Only" at bounding box center [94, 100] width 0 height 0
checkbox input "true"
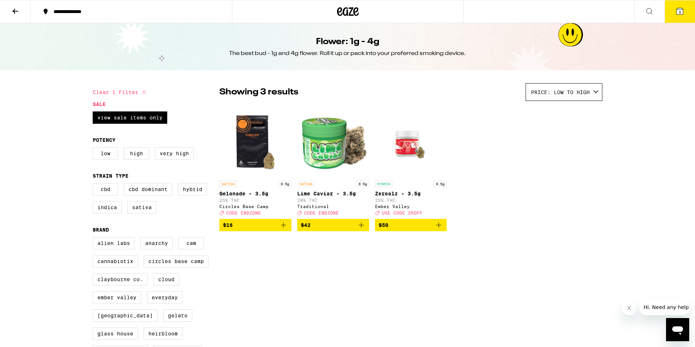
click at [677, 18] on button "3" at bounding box center [680, 11] width 30 height 22
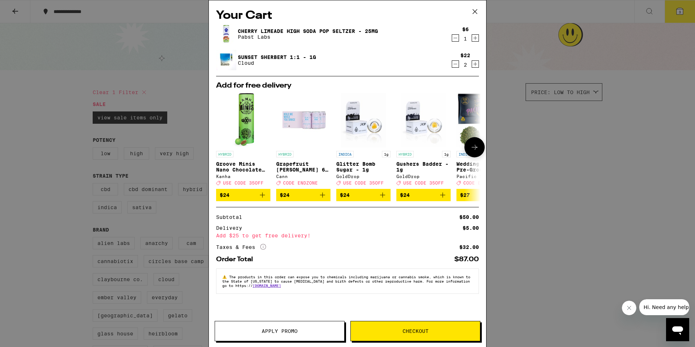
click at [473, 150] on icon at bounding box center [475, 147] width 9 height 9
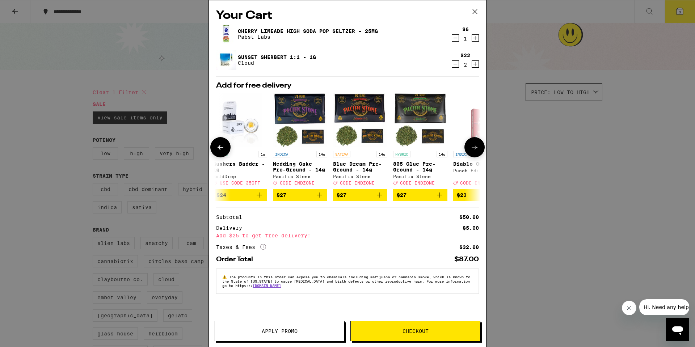
scroll to position [0, 184]
click at [321, 198] on icon "Add to bag" at bounding box center [319, 195] width 5 height 5
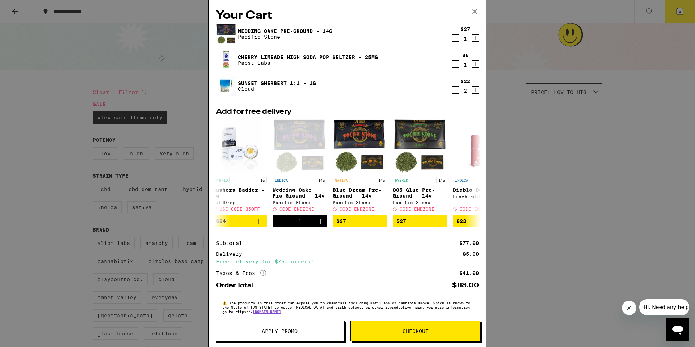
click at [326, 330] on span "Apply Promo" at bounding box center [279, 331] width 129 height 5
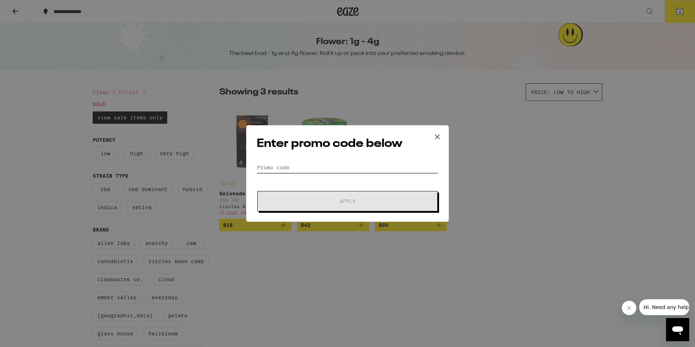
click at [311, 170] on input "Promo Code" at bounding box center [348, 167] width 182 height 11
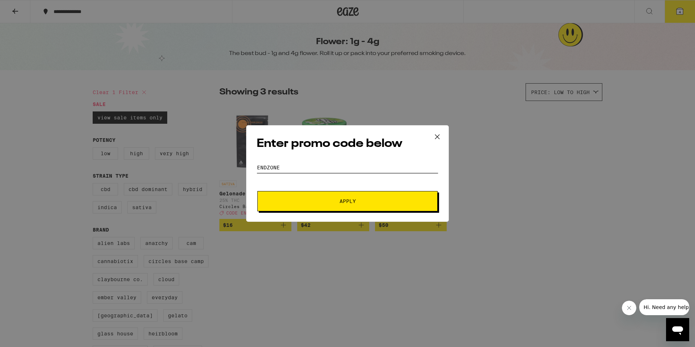
type input "ENDZONE"
click at [291, 205] on button "Apply" at bounding box center [348, 201] width 180 height 20
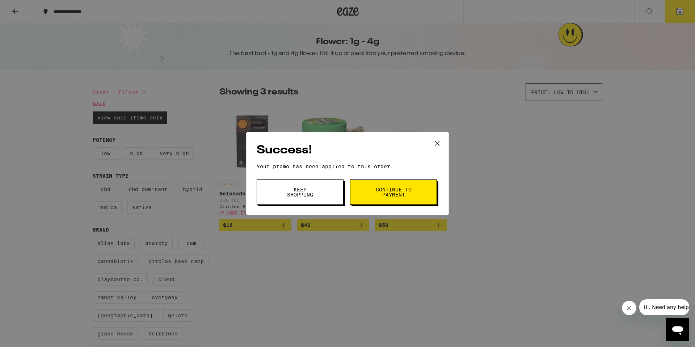
click at [421, 196] on button "Continue to payment" at bounding box center [393, 192] width 87 height 25
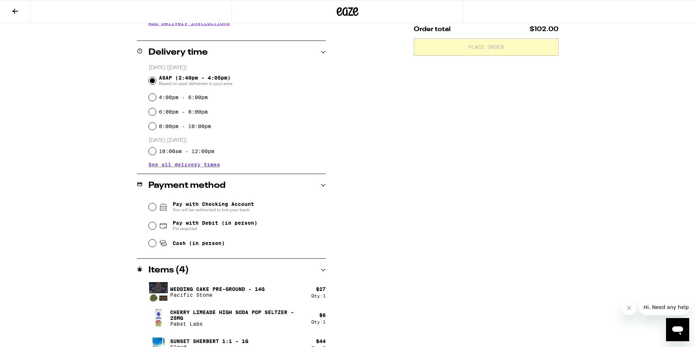
scroll to position [174, 0]
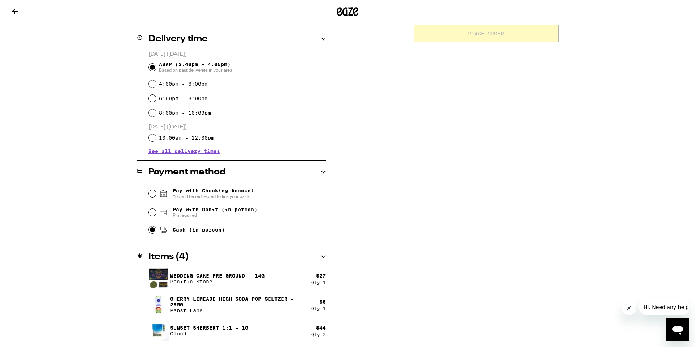
click at [152, 228] on input "Cash (in person)" at bounding box center [152, 229] width 7 height 7
radio input "true"
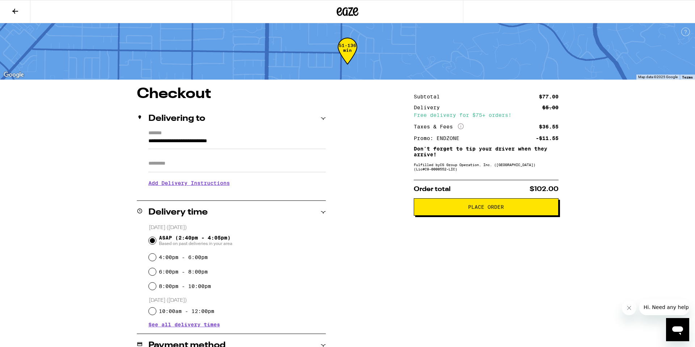
scroll to position [0, 0]
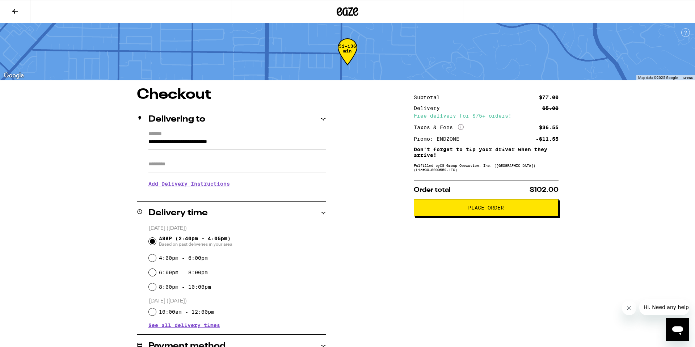
click at [450, 210] on span "Place Order" at bounding box center [486, 207] width 133 height 5
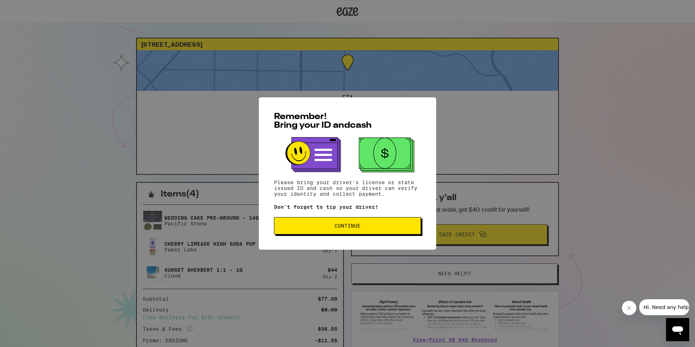
click at [360, 226] on span "Continue" at bounding box center [348, 225] width 26 height 5
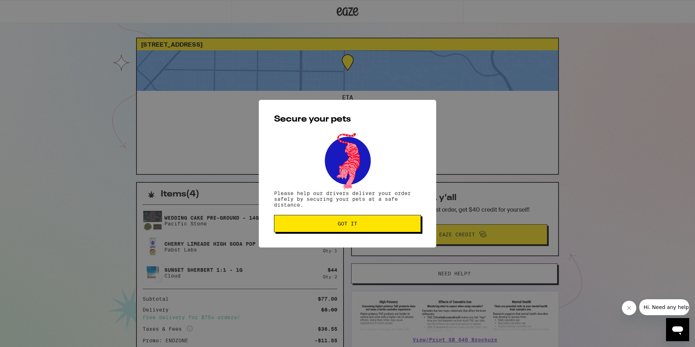
click at [359, 224] on span "Got it" at bounding box center [347, 223] width 135 height 5
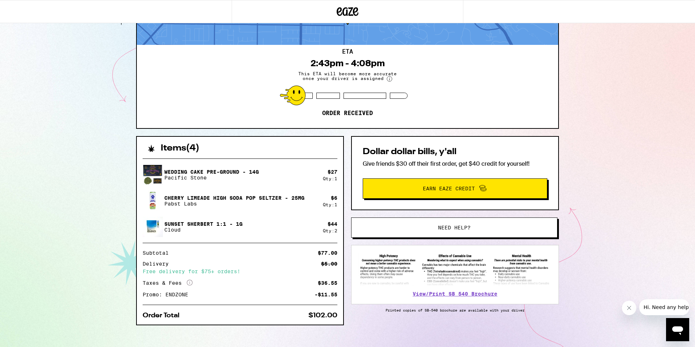
scroll to position [53, 0]
